Goal: Transaction & Acquisition: Purchase product/service

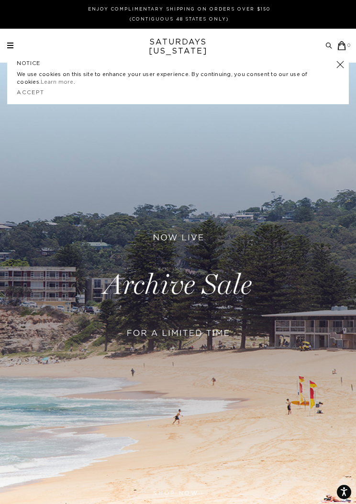
click at [345, 66] on div "NOTICE We use cookies on this site to enhance your user experience. By continui…" at bounding box center [177, 79] width 341 height 49
click at [41, 81] on link "Learn more" at bounding box center [57, 81] width 33 height 5
click at [37, 94] on link "Accept" at bounding box center [31, 92] width 28 height 5
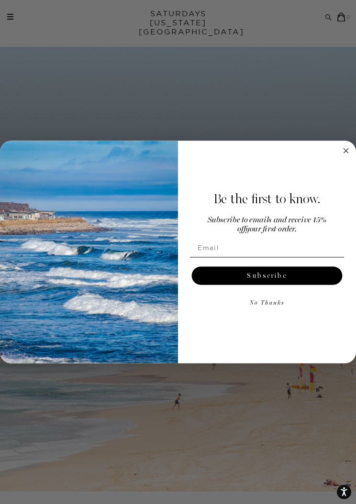
scroll to position [24, 0]
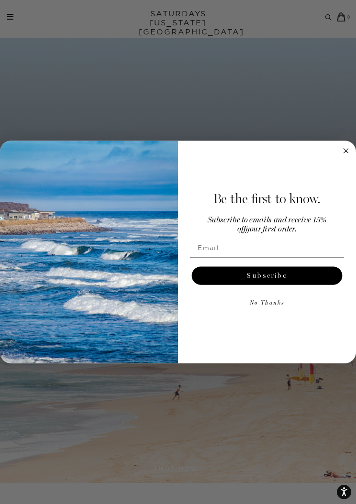
click at [354, 148] on form "Be the first to know. Subscribe to emails and receive 15% off your first order.…" at bounding box center [178, 252] width 356 height 222
click at [346, 150] on circle "Close dialog" at bounding box center [345, 151] width 11 height 11
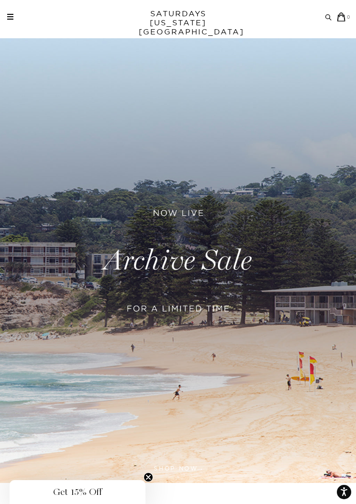
click at [205, 282] on link at bounding box center [178, 260] width 356 height 444
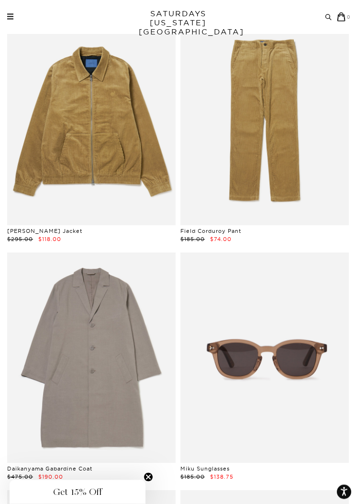
scroll to position [11278, 0]
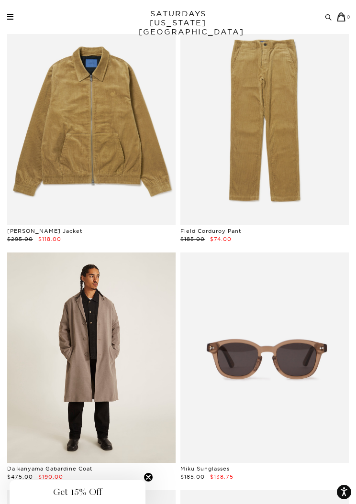
click at [128, 368] on link at bounding box center [91, 357] width 168 height 210
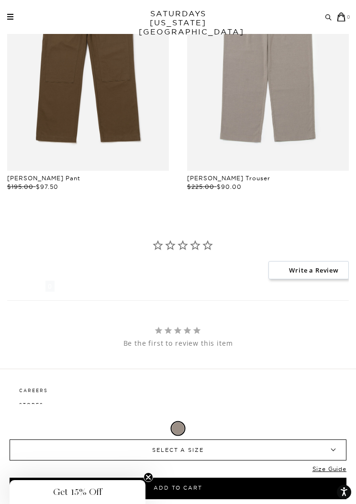
scroll to position [1133, 0]
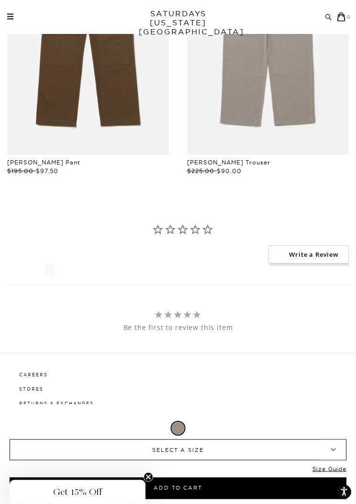
click at [239, 460] on span "SELECT A SIZE" at bounding box center [178, 450] width 292 height 20
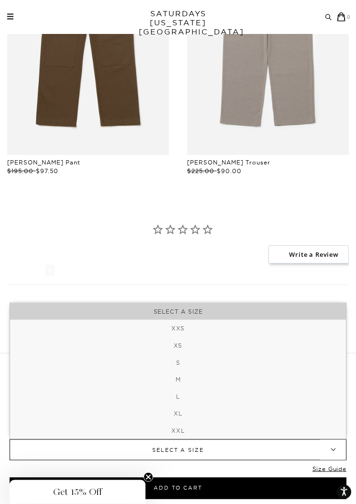
scroll to position [1134, 0]
click at [246, 460] on span "SELECT A SIZE" at bounding box center [178, 450] width 292 height 20
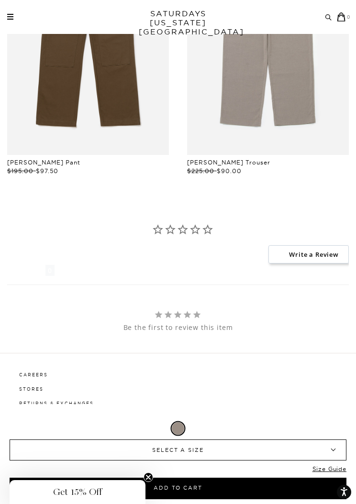
click at [251, 460] on span "SELECT A SIZE" at bounding box center [178, 450] width 292 height 20
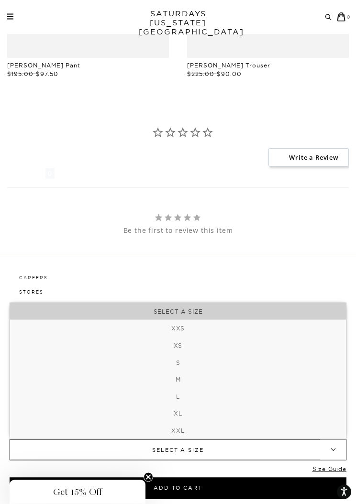
scroll to position [1240, 0]
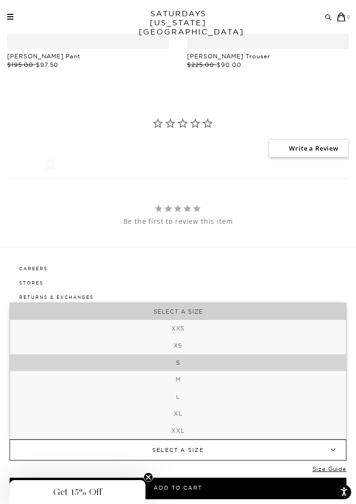
click at [255, 371] on li "S" at bounding box center [177, 362] width 335 height 17
select select "s"
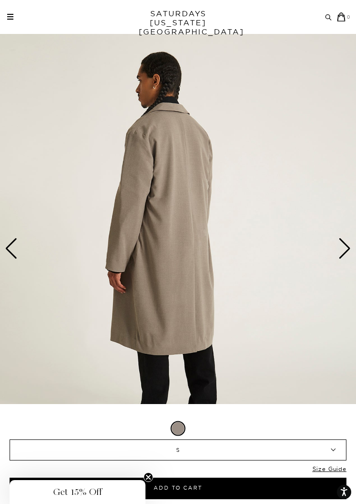
scroll to position [29, 0]
click at [351, 249] on img at bounding box center [178, 249] width 356 height 444
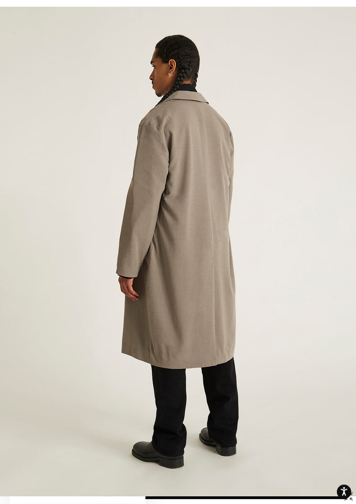
scroll to position [0, 18]
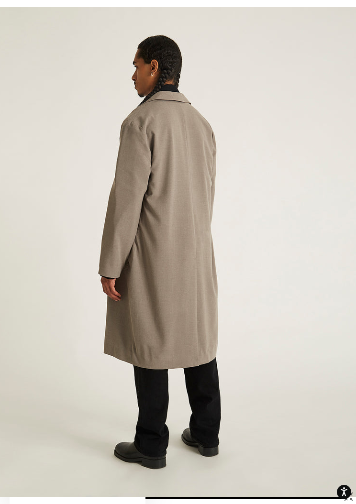
click at [347, 251] on img at bounding box center [177, 251] width 391 height 489
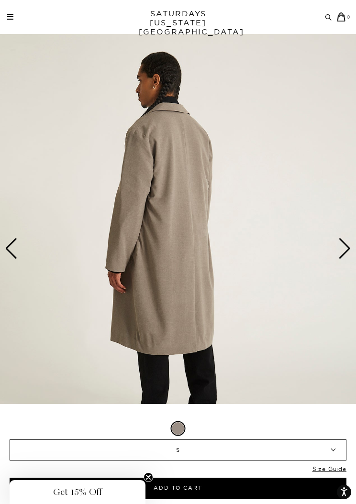
scroll to position [0, 0]
click at [339, 249] on div "Next slide" at bounding box center [344, 248] width 13 height 21
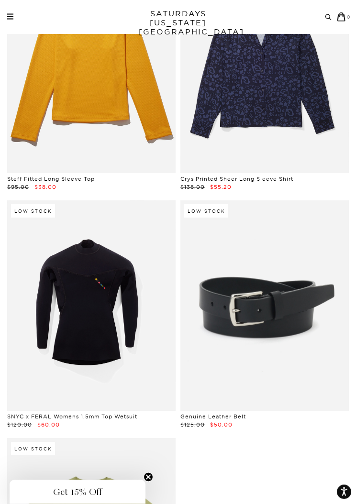
scroll to position [44127, 0]
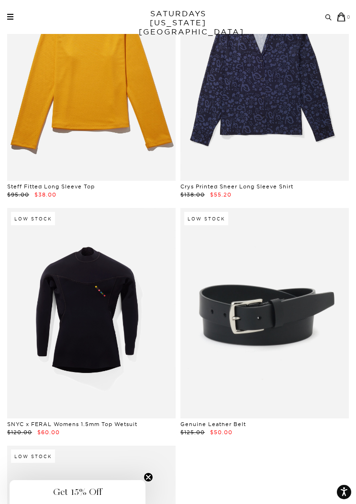
click at [193, 21] on link "SATURDAYS NEW YORK CITY" at bounding box center [178, 22] width 79 height 27
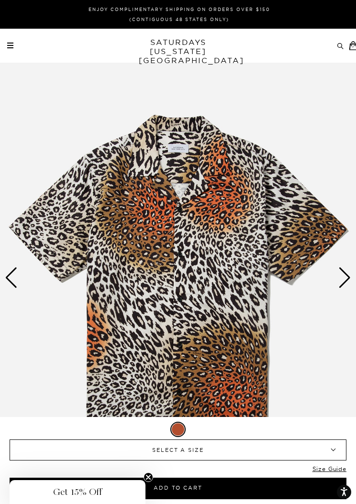
click at [347, 267] on div "Next slide" at bounding box center [344, 277] width 13 height 21
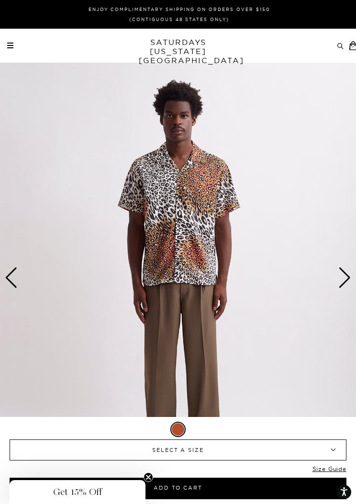
click at [352, 276] on img at bounding box center [178, 277] width 356 height 444
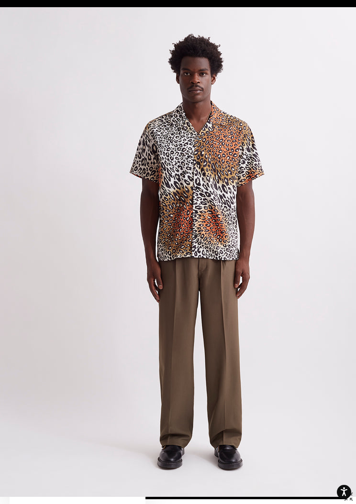
scroll to position [0, 18]
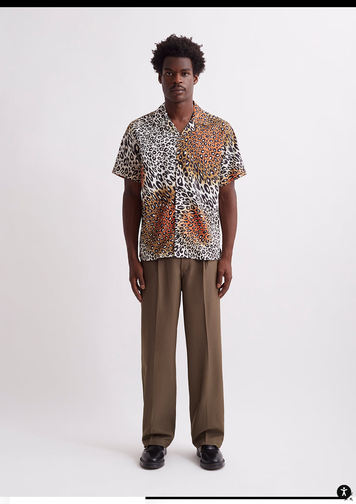
click at [348, 276] on img at bounding box center [177, 251] width 391 height 489
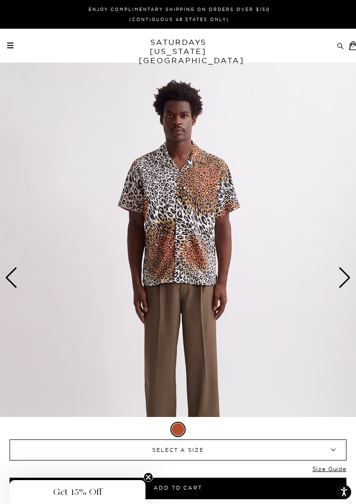
scroll to position [0, 0]
click at [353, 267] on img at bounding box center [178, 277] width 356 height 444
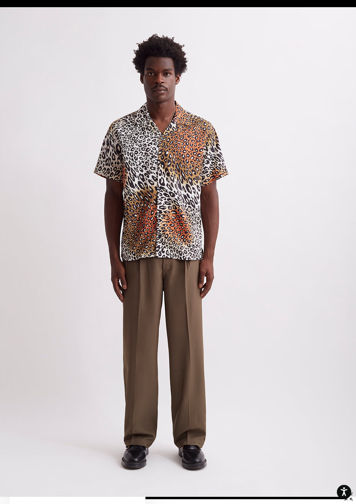
scroll to position [0, 36]
click at [320, 215] on img at bounding box center [159, 251] width 391 height 489
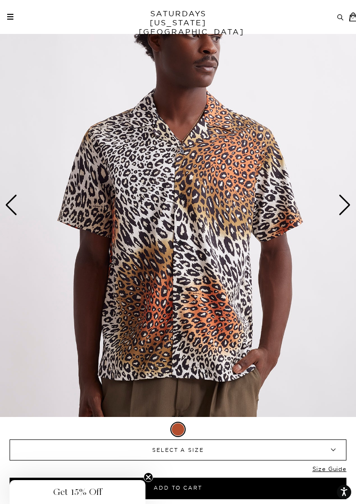
scroll to position [0, 0]
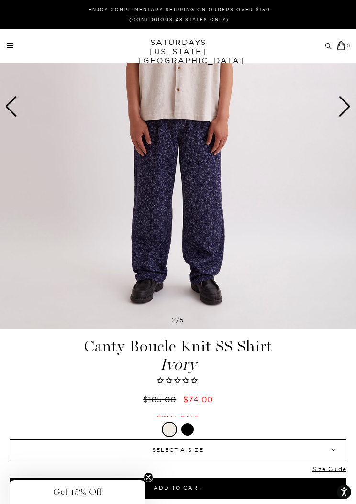
scroll to position [186, 0]
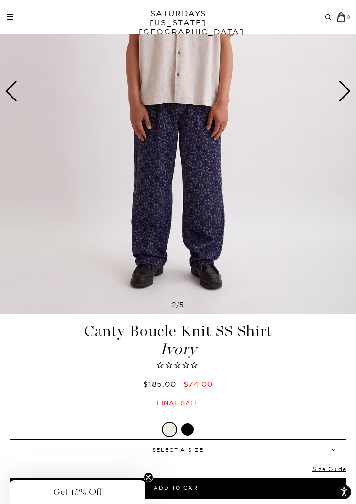
click at [197, 437] on div at bounding box center [178, 428] width 336 height 15
click at [193, 435] on div at bounding box center [187, 429] width 12 height 12
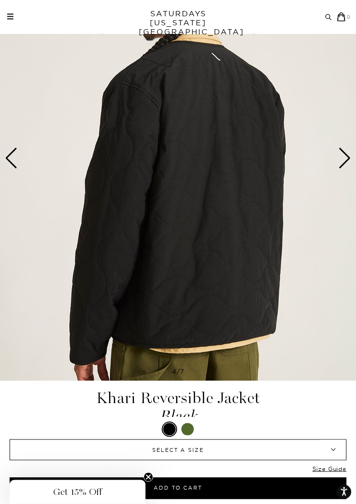
scroll to position [119, 0]
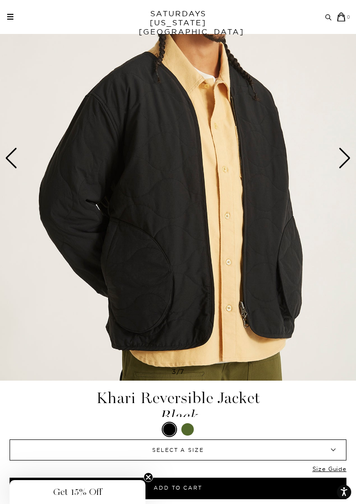
click at [193, 435] on div at bounding box center [187, 429] width 12 height 12
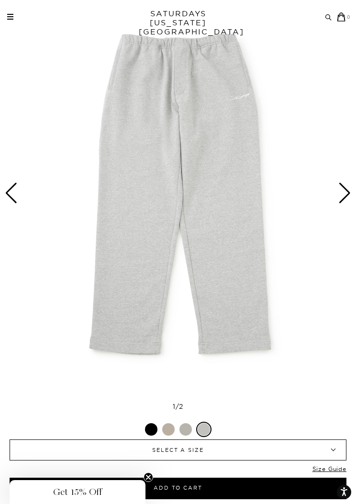
scroll to position [53, 0]
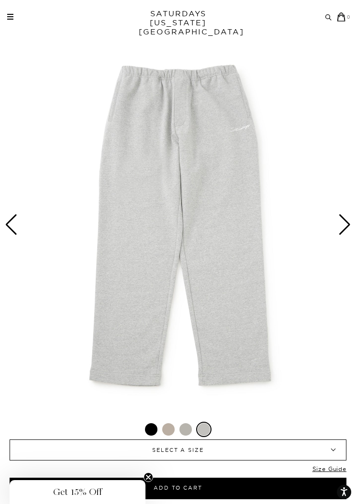
click at [237, 449] on span "SELECT A SIZE" at bounding box center [178, 450] width 292 height 20
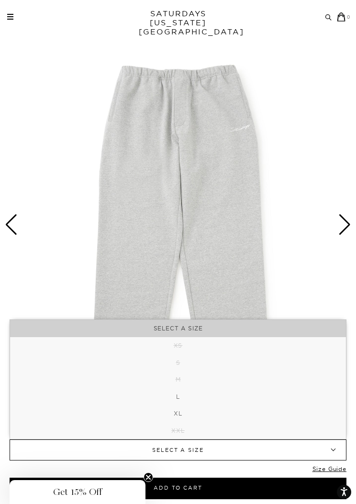
click at [307, 260] on img at bounding box center [178, 224] width 356 height 444
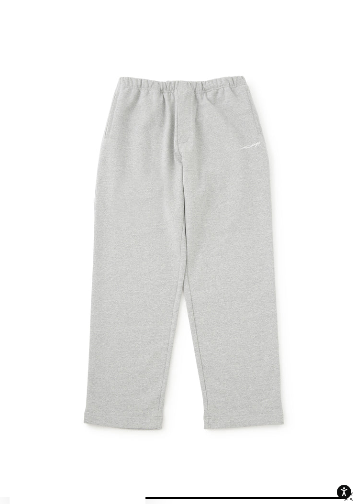
scroll to position [0, 22]
click at [278, 279] on img at bounding box center [182, 251] width 408 height 489
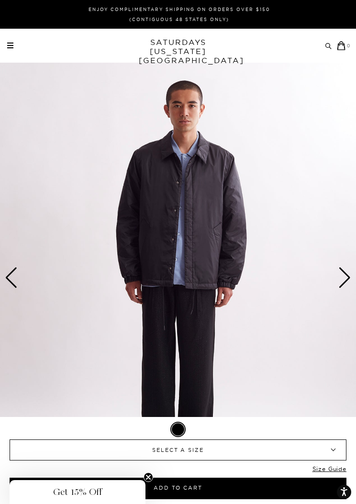
click at [215, 226] on img at bounding box center [178, 277] width 356 height 444
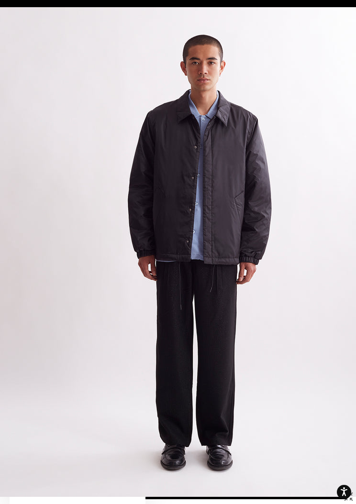
scroll to position [0, 18]
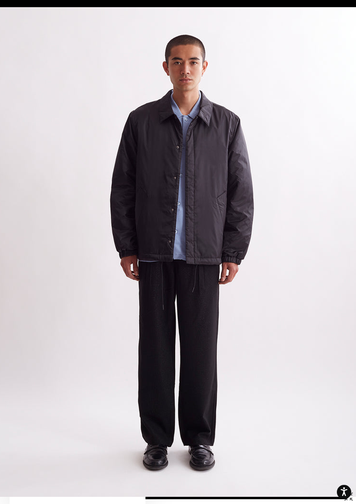
click at [237, 233] on img at bounding box center [177, 251] width 391 height 489
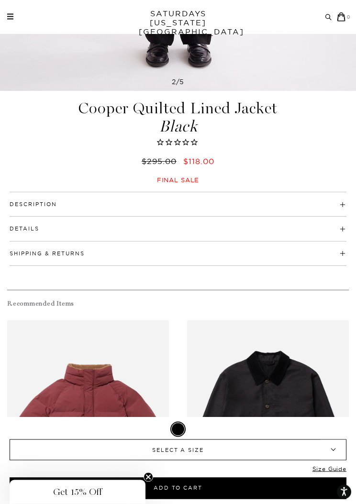
scroll to position [418, 0]
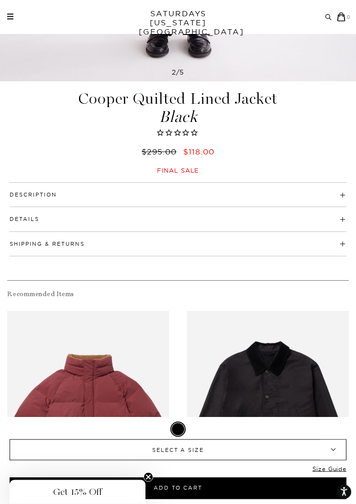
click at [259, 449] on span "SELECT A SIZE" at bounding box center [178, 450] width 292 height 20
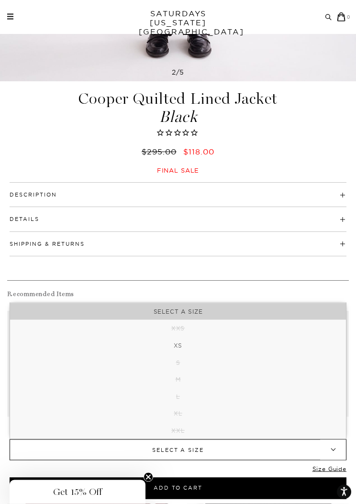
scroll to position [419, 0]
click at [280, 449] on span "SELECT A SIZE" at bounding box center [178, 450] width 292 height 20
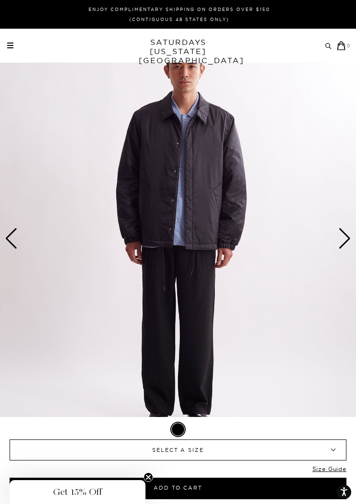
scroll to position [0, 0]
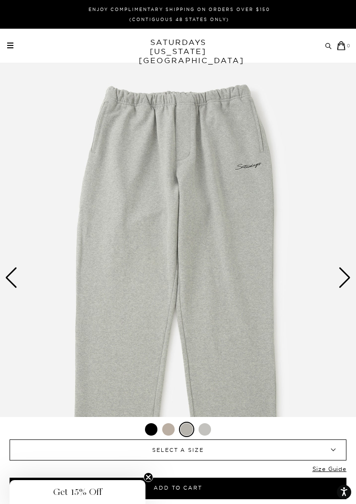
click at [254, 455] on span "SELECT A SIZE" at bounding box center [178, 450] width 292 height 20
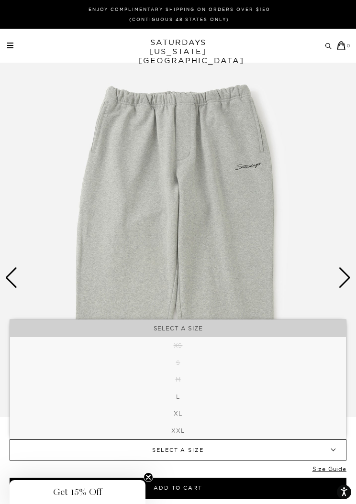
click at [269, 450] on span "SELECT A SIZE" at bounding box center [178, 450] width 292 height 20
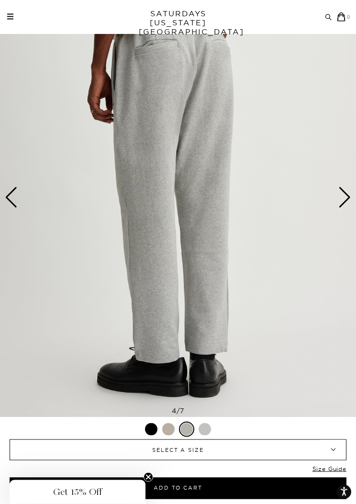
scroll to position [78, 0]
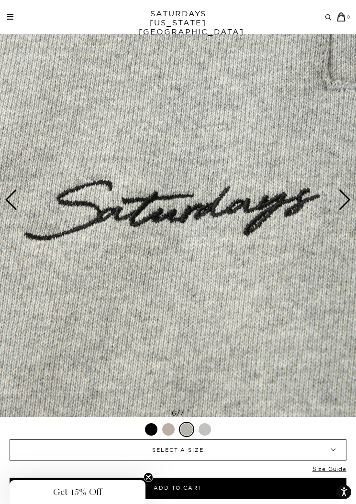
click at [173, 435] on div at bounding box center [168, 429] width 12 height 12
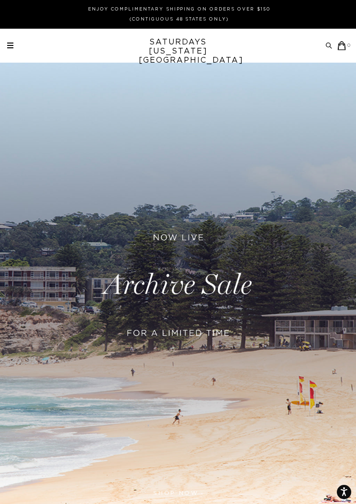
click at [9, 51] on div "Archive Sale Men's Tees Shirts Shorts Swim Knitwear Pants Sweats Women's" at bounding box center [178, 46] width 356 height 34
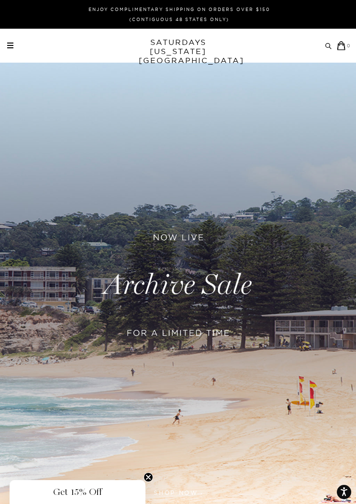
click at [12, 43] on span at bounding box center [10, 43] width 6 height 1
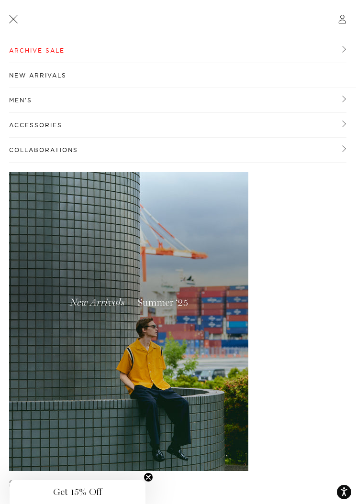
click at [310, 75] on link "New Arrivals" at bounding box center [182, 75] width 346 height 25
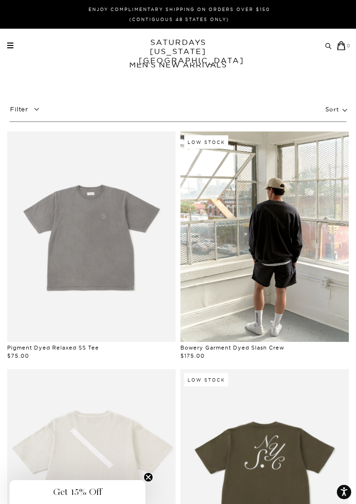
click at [33, 106] on p "Filter" at bounding box center [26, 109] width 33 height 17
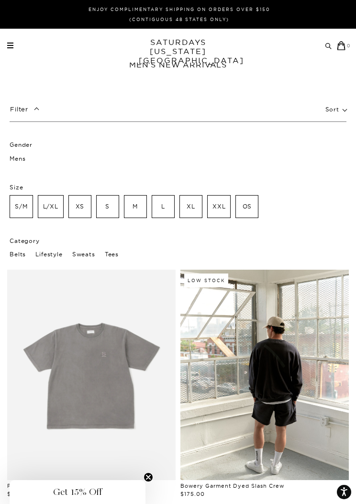
click at [25, 159] on p "Mens" at bounding box center [18, 158] width 16 height 12
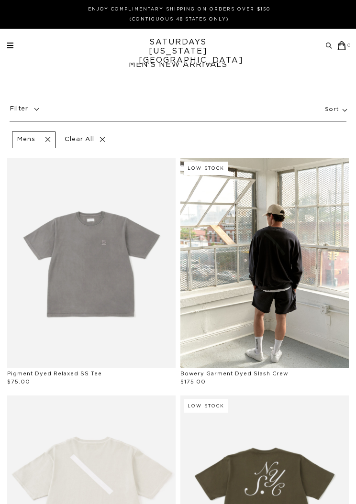
click at [23, 160] on link at bounding box center [91, 263] width 168 height 210
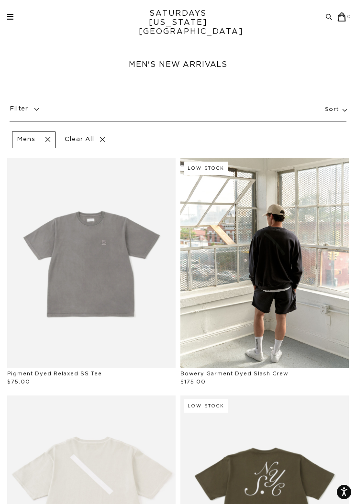
click at [32, 101] on p "Filter" at bounding box center [26, 109] width 33 height 17
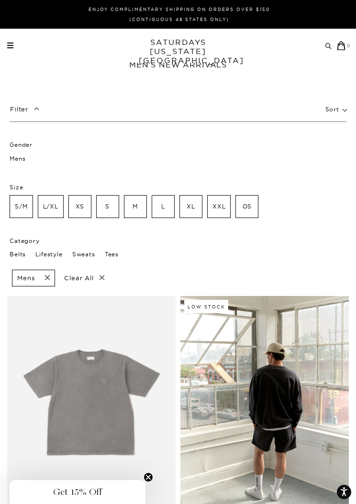
click at [9, 48] on span at bounding box center [10, 47] width 6 height 1
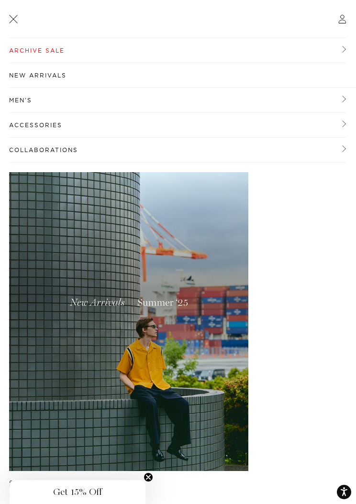
click at [221, 105] on link "Men's" at bounding box center [177, 100] width 337 height 25
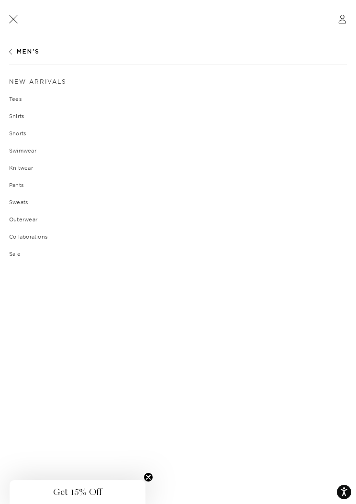
click at [25, 118] on link "Shirts" at bounding box center [177, 116] width 337 height 6
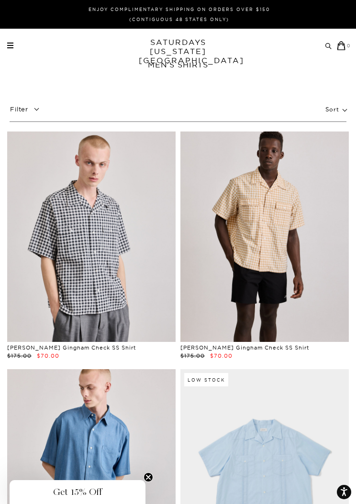
click at [199, 48] on link "SATURDAYS [US_STATE][GEOGRAPHIC_DATA]" at bounding box center [178, 51] width 79 height 27
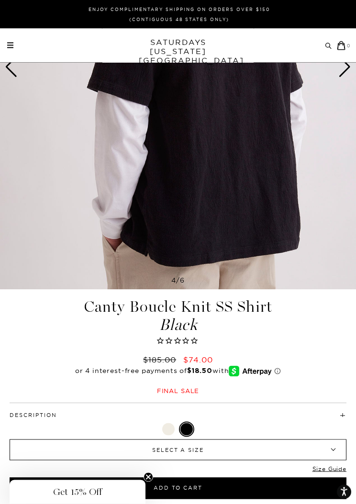
scroll to position [211, 0]
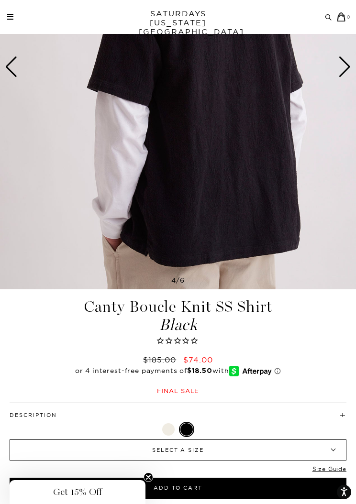
click at [168, 435] on div at bounding box center [168, 429] width 12 height 12
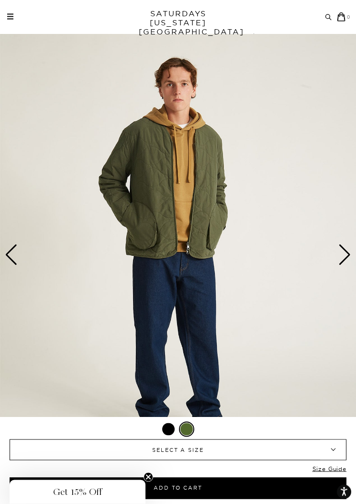
scroll to position [20, 0]
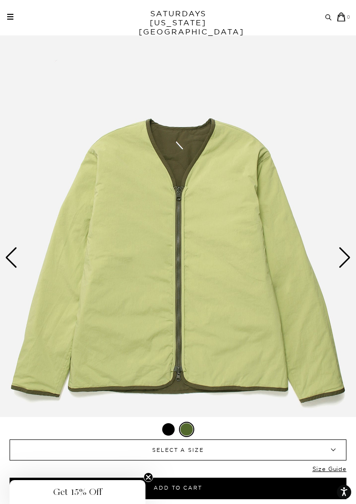
click at [166, 435] on div at bounding box center [168, 429] width 12 height 12
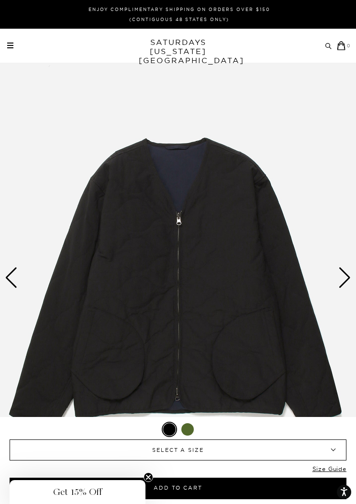
click at [264, 452] on span "SELECT A SIZE" at bounding box center [178, 450] width 292 height 20
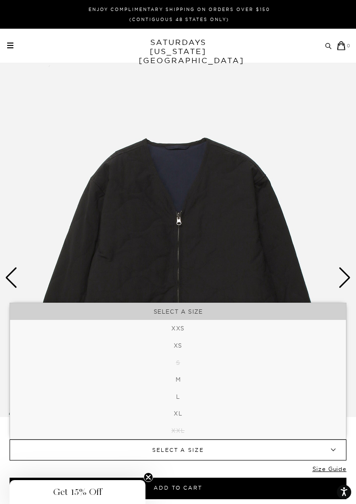
click at [264, 456] on span "SELECT A SIZE" at bounding box center [178, 450] width 292 height 20
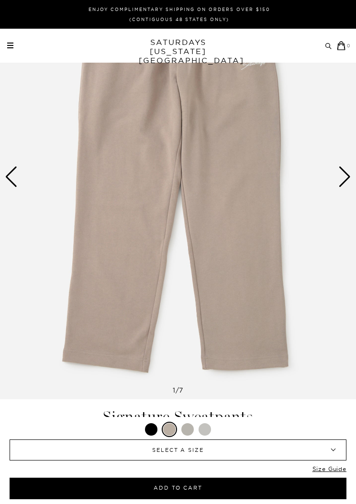
scroll to position [188, 0]
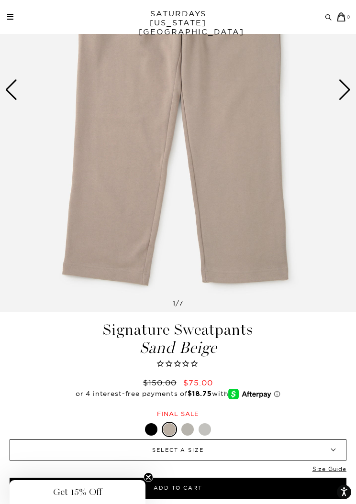
click at [239, 460] on span "SELECT A SIZE" at bounding box center [178, 450] width 292 height 20
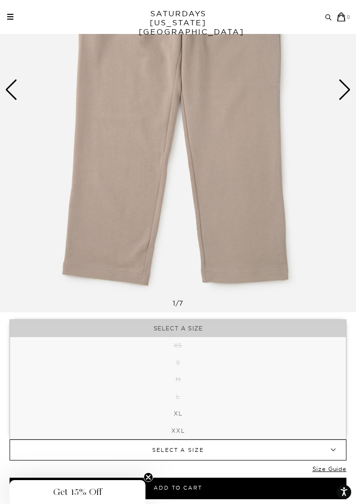
click at [264, 460] on span "SELECT A SIZE" at bounding box center [178, 450] width 292 height 20
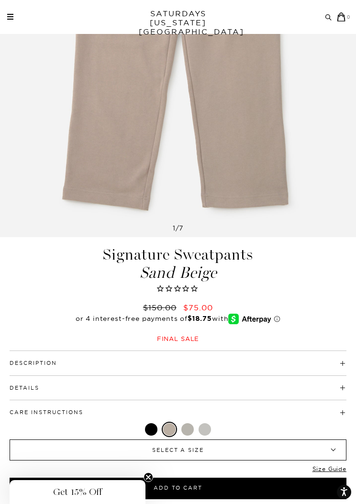
scroll to position [263, 0]
click at [209, 435] on div at bounding box center [204, 429] width 12 height 12
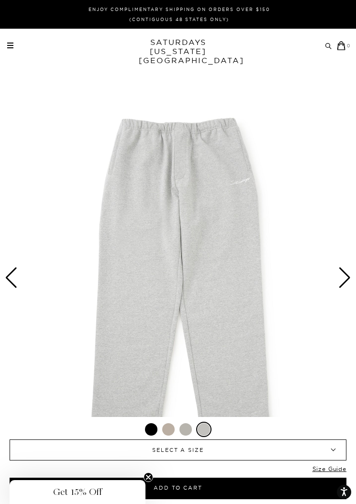
click at [250, 451] on span "SELECT A SIZE" at bounding box center [178, 450] width 292 height 20
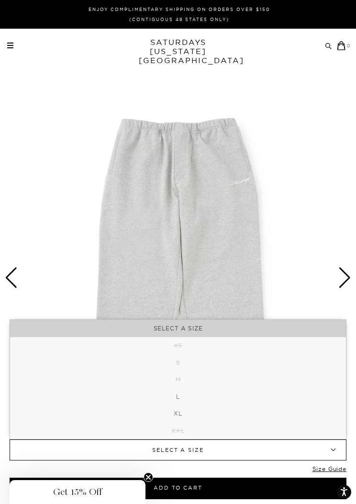
click at [281, 289] on img at bounding box center [178, 277] width 356 height 444
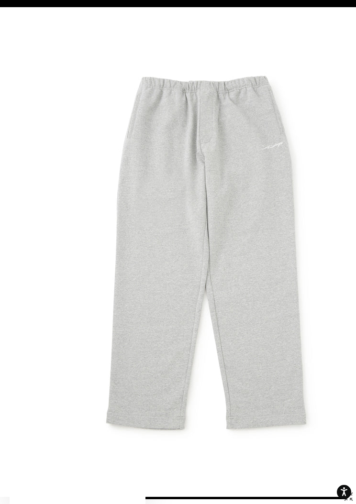
scroll to position [0, 26]
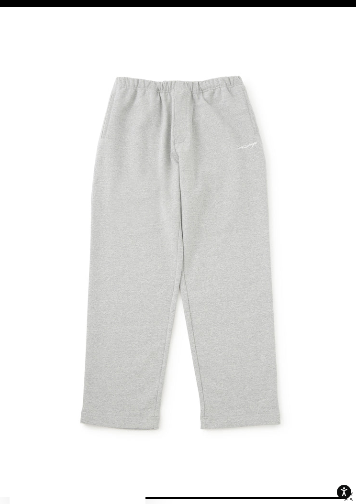
click at [228, 394] on img at bounding box center [178, 251] width 408 height 489
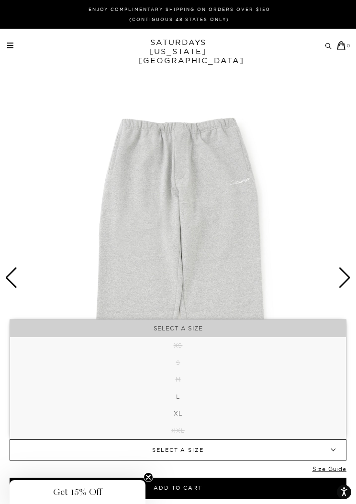
click at [188, 456] on span "SELECT A SIZE" at bounding box center [178, 450] width 292 height 20
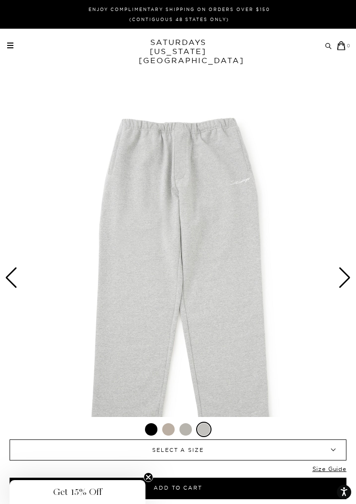
click at [194, 456] on span "SELECT A SIZE" at bounding box center [178, 450] width 292 height 20
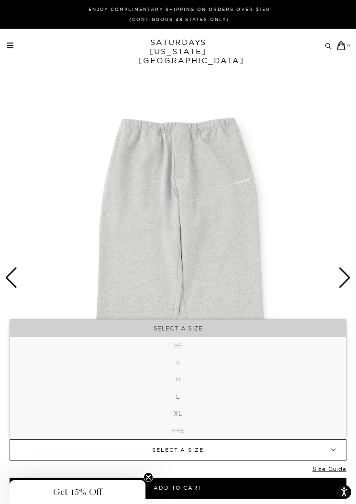
click at [190, 457] on span "SELECT A SIZE" at bounding box center [178, 450] width 292 height 20
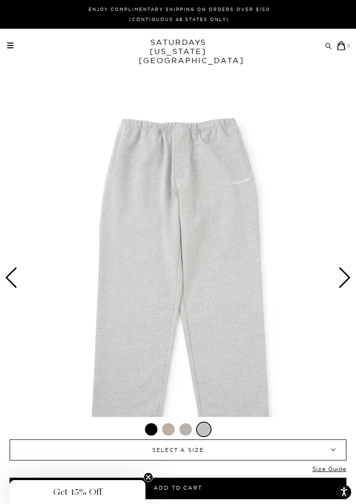
click at [151, 431] on div at bounding box center [151, 429] width 12 height 12
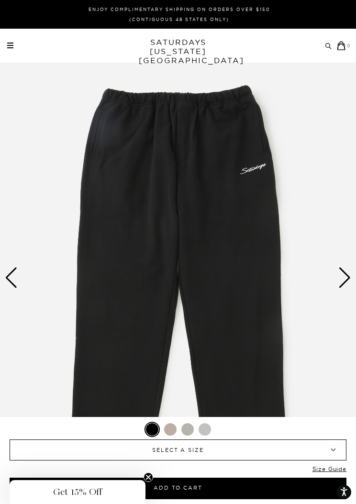
click at [229, 448] on span "SELECT A SIZE" at bounding box center [178, 450] width 292 height 20
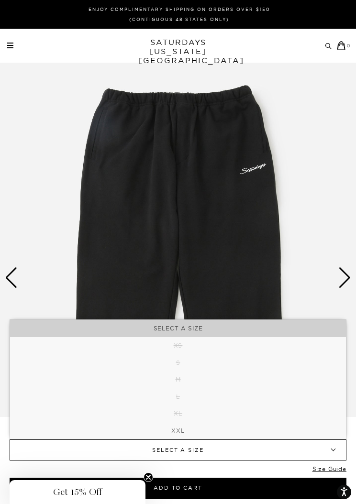
click at [245, 449] on span "SELECT A SIZE" at bounding box center [178, 450] width 292 height 20
